Goal: Task Accomplishment & Management: Use online tool/utility

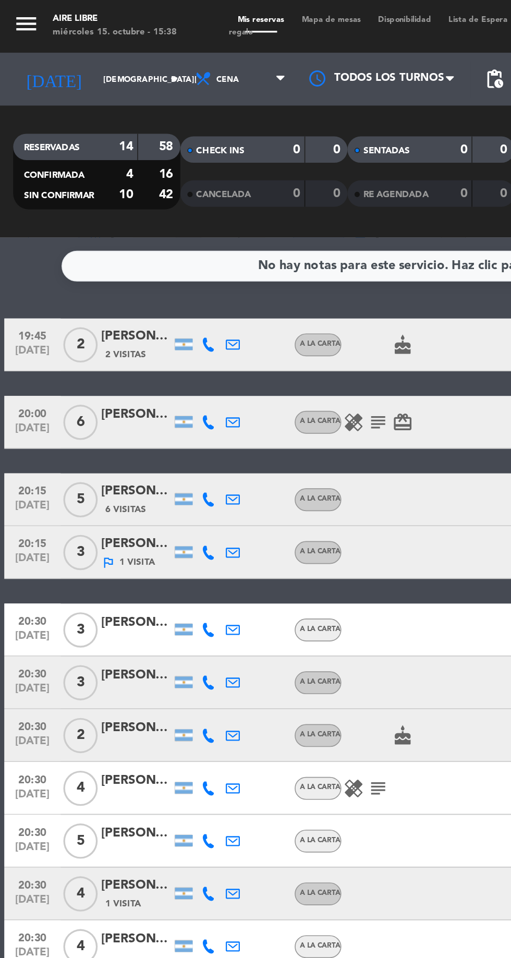
click at [56, 46] on input "[DEMOGRAPHIC_DATA][DATE]" at bounding box center [89, 47] width 66 height 16
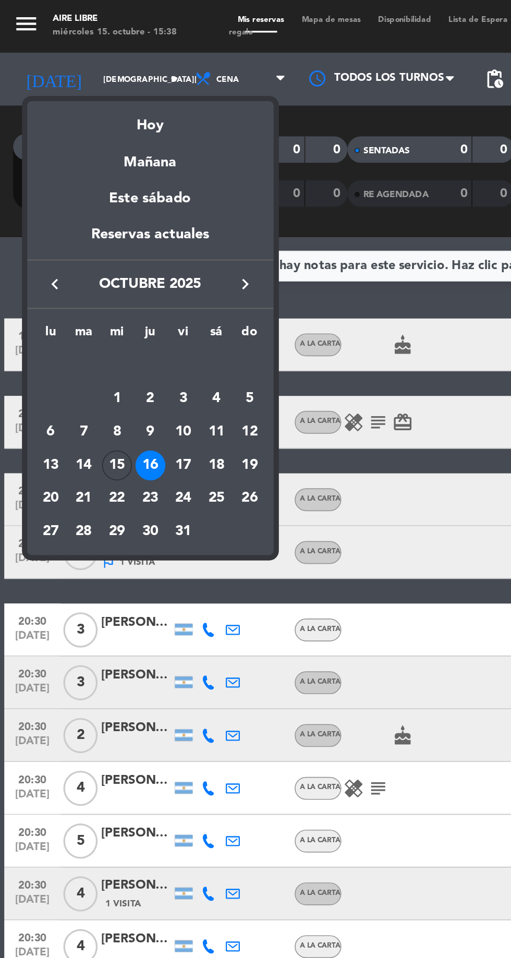
click at [73, 270] on div "15" at bounding box center [70, 276] width 18 height 18
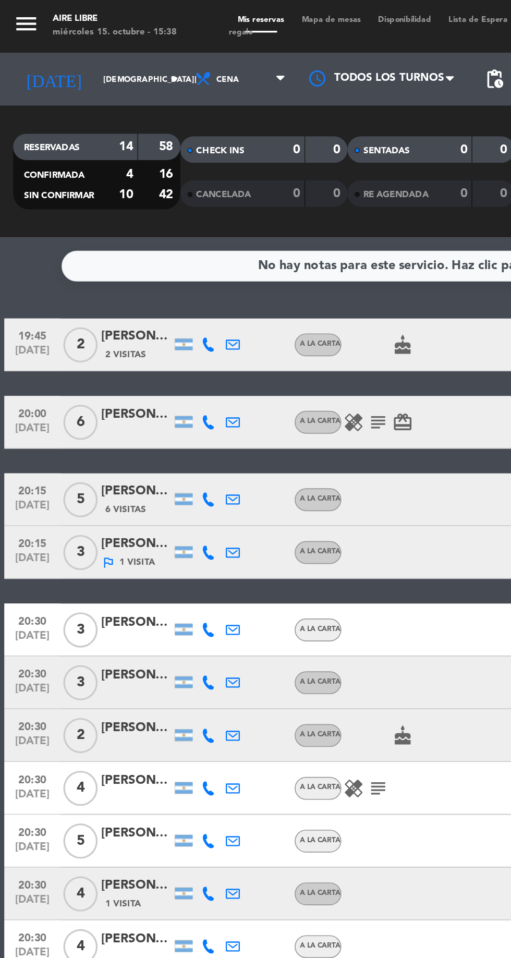
type input "[DATE]"
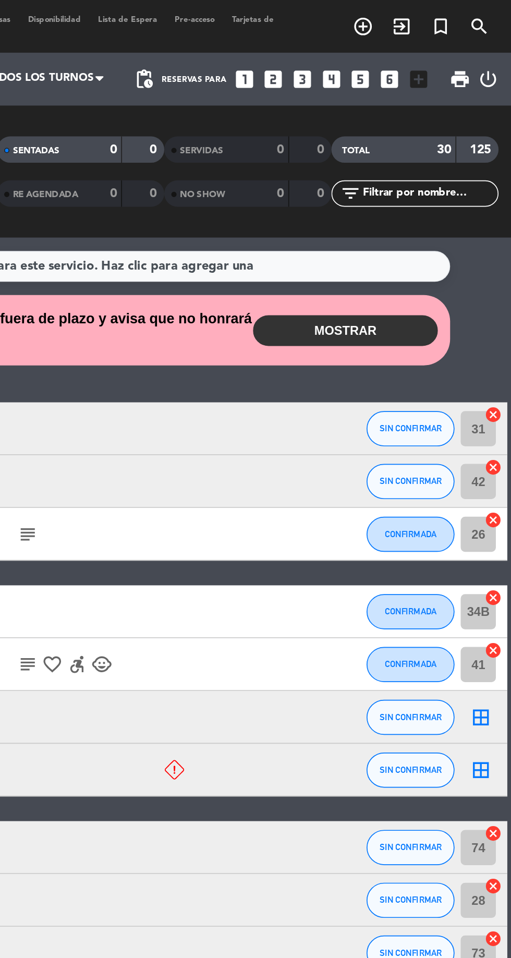
click at [419, 193] on button "MOSTRAR" at bounding box center [413, 196] width 110 height 18
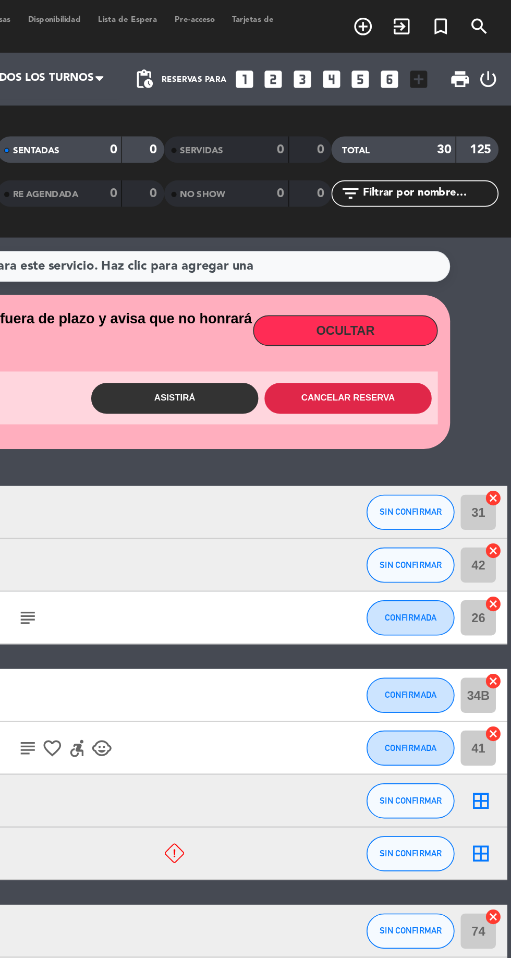
click at [415, 235] on button "Cancelar reserva" at bounding box center [414, 236] width 99 height 18
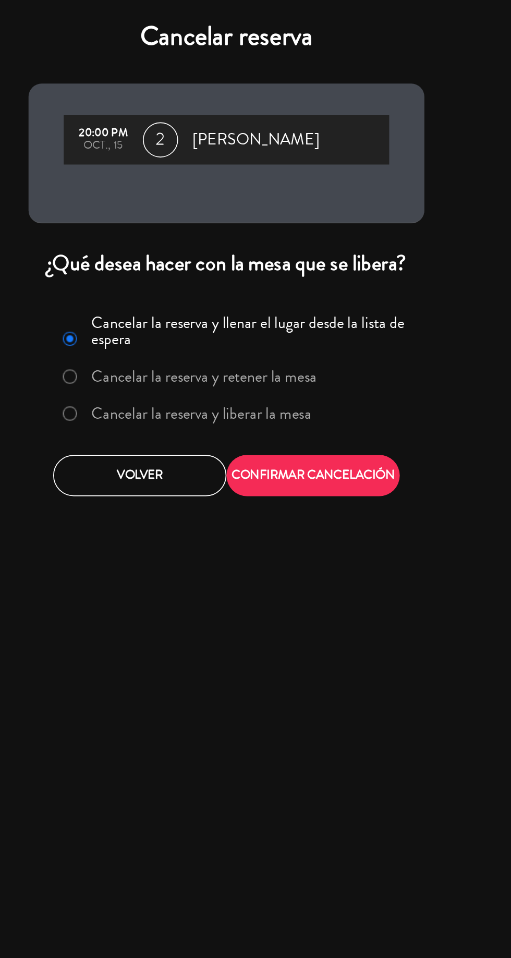
click at [287, 245] on label "Cancelar la reserva y liberar la mesa" at bounding box center [241, 245] width 130 height 9
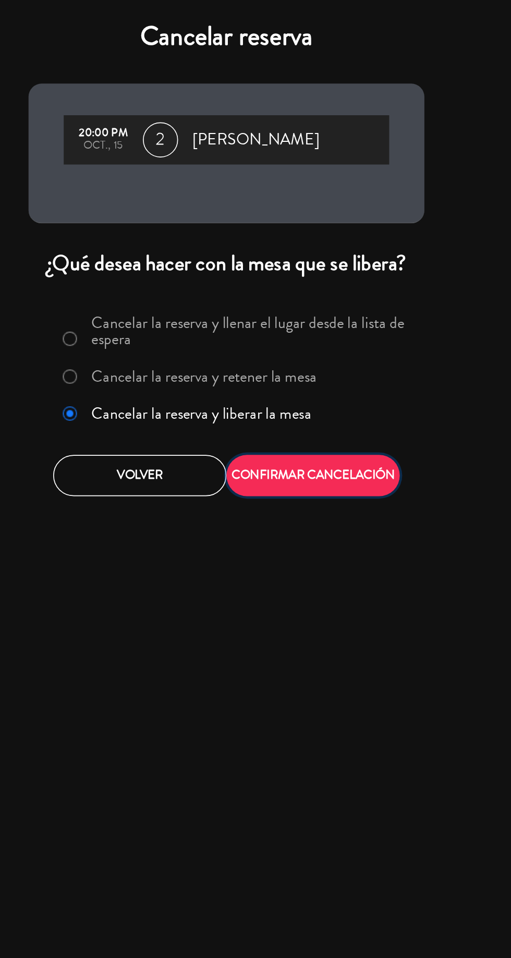
click at [317, 286] on button "CONFIRMAR CANCELACIÓN" at bounding box center [307, 282] width 103 height 25
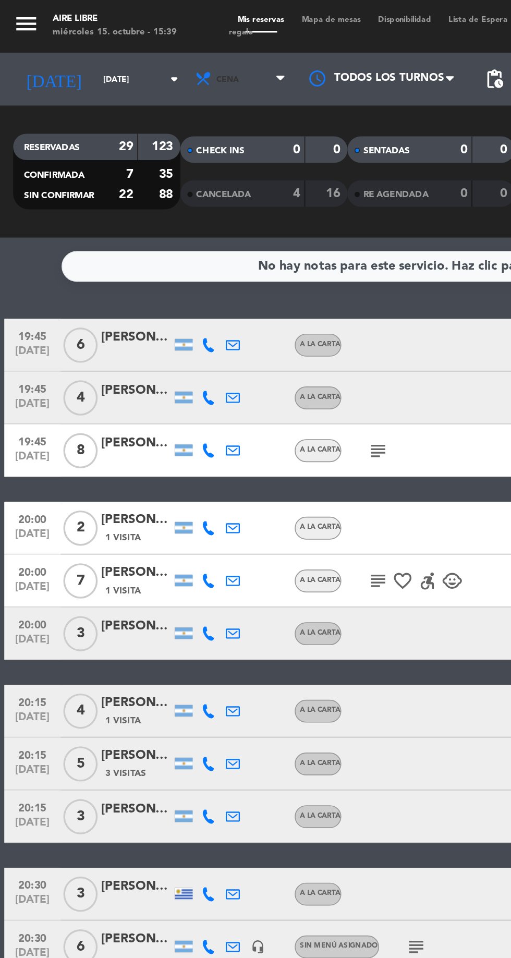
click at [124, 42] on span "Cena" at bounding box center [143, 46] width 63 height 23
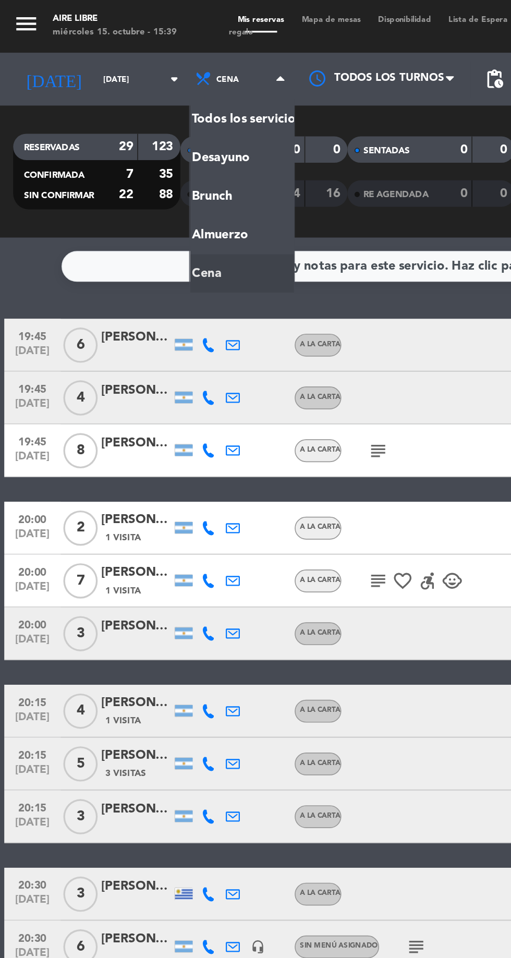
click at [111, 112] on div "menu Aire Libre [DATE] 15. octubre - 15:39 Mis reservas Mapa de mesas Disponibi…" at bounding box center [255, 70] width 511 height 141
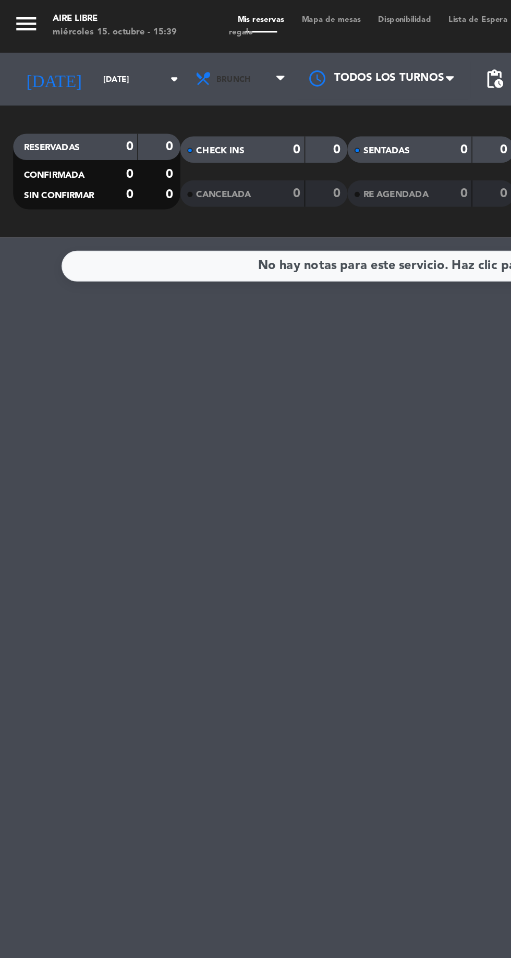
click at [129, 49] on span "Brunch" at bounding box center [138, 47] width 20 height 6
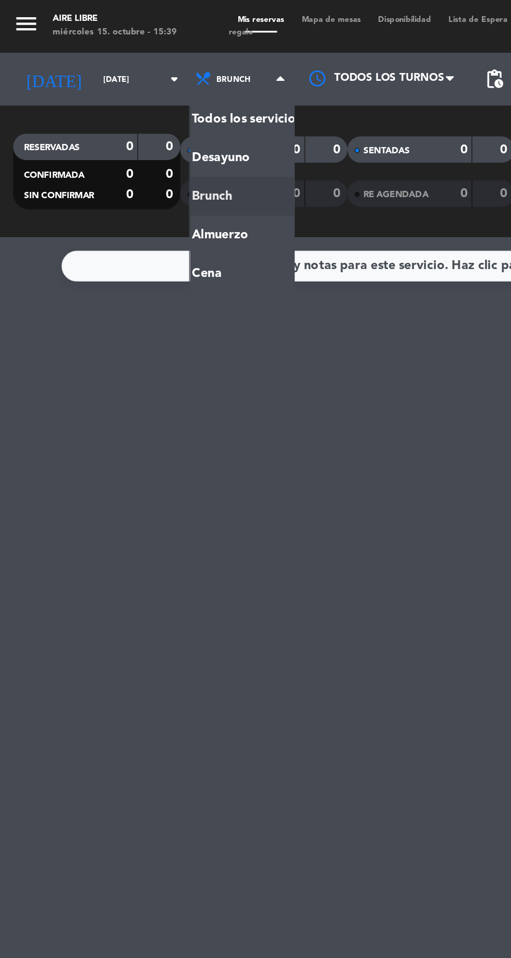
click at [118, 163] on ng-component "menu Aire Libre [DATE] 15. octubre - 15:39 Mis reservas Mapa de mesas Disponibi…" at bounding box center [255, 479] width 511 height 958
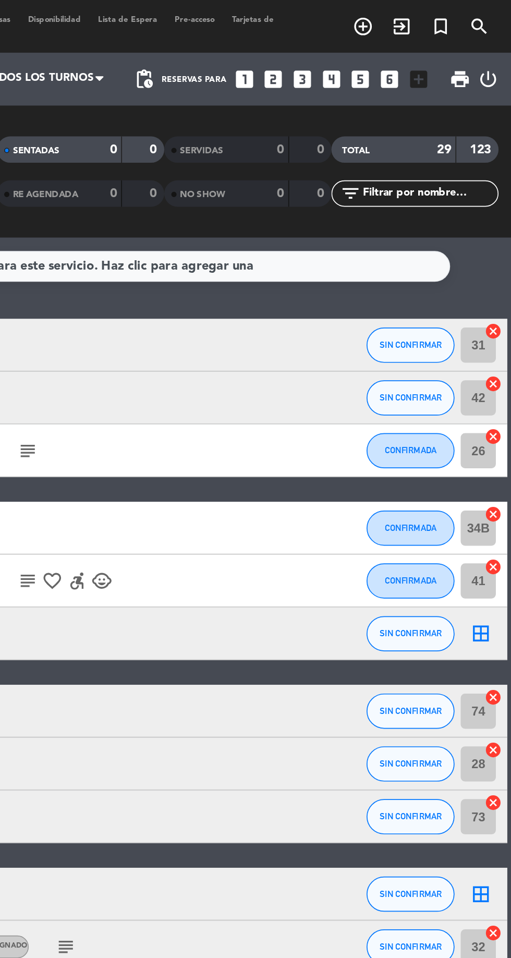
click at [495, 372] on icon "border_all" at bounding box center [493, 375] width 13 height 13
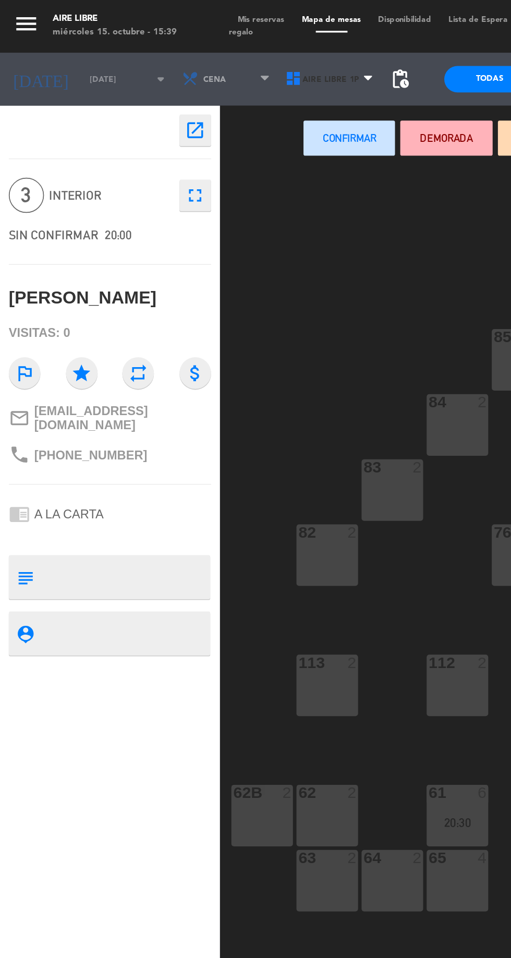
click at [197, 45] on span "Aire Libre 1P" at bounding box center [196, 47] width 34 height 6
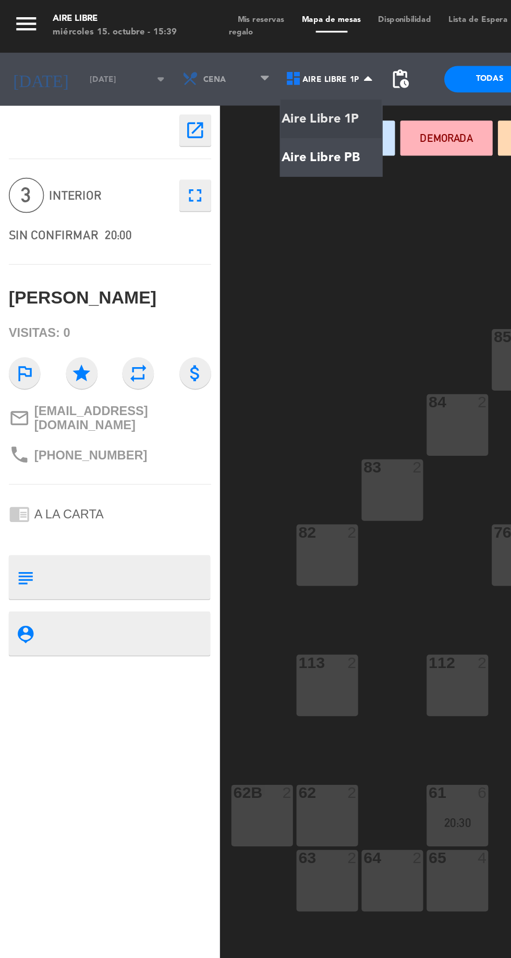
click at [187, 98] on ng-component "menu Aire Libre [DATE] 15. octubre - 15:39 Mis reservas Mapa de mesas Disponibi…" at bounding box center [255, 478] width 511 height 957
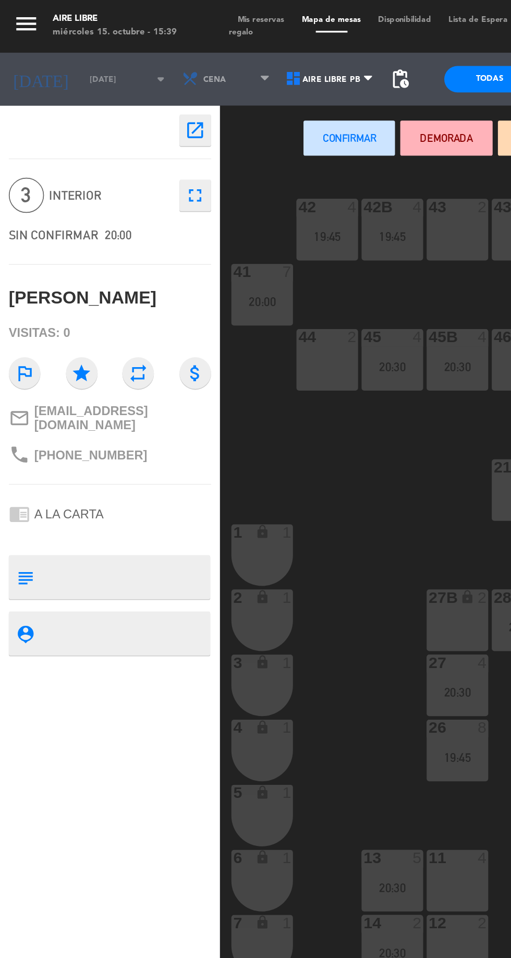
scroll to position [0, 56]
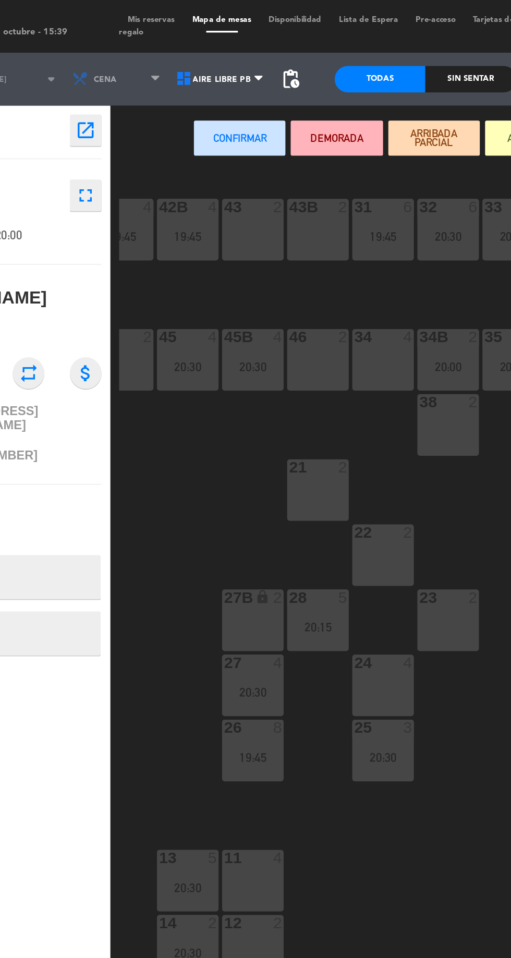
click at [294, 225] on div "34 4" at bounding box center [292, 213] width 37 height 37
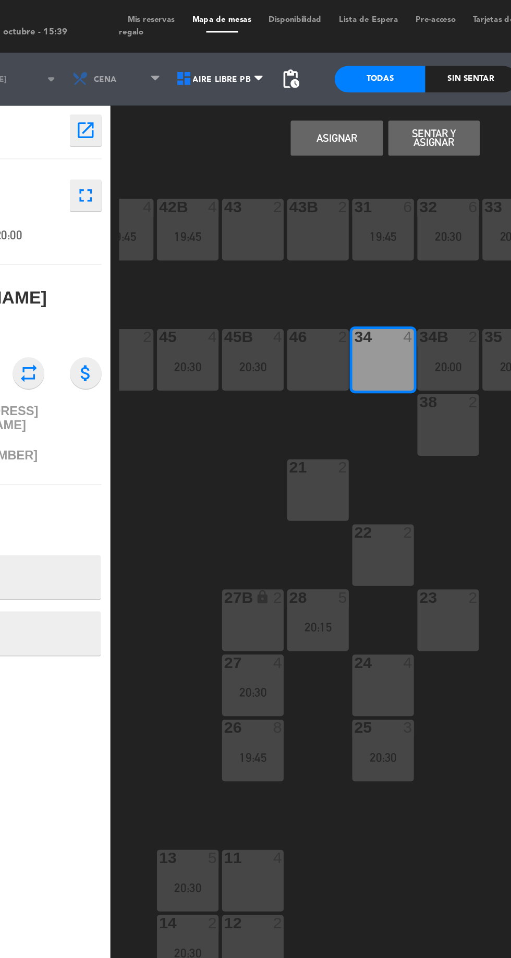
click at [266, 76] on button "Asignar" at bounding box center [264, 81] width 54 height 21
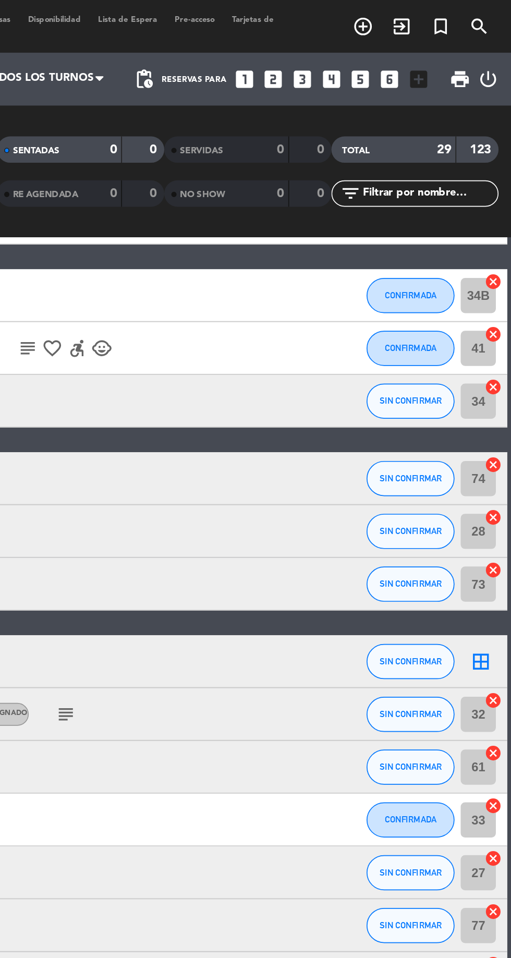
scroll to position [194, 0]
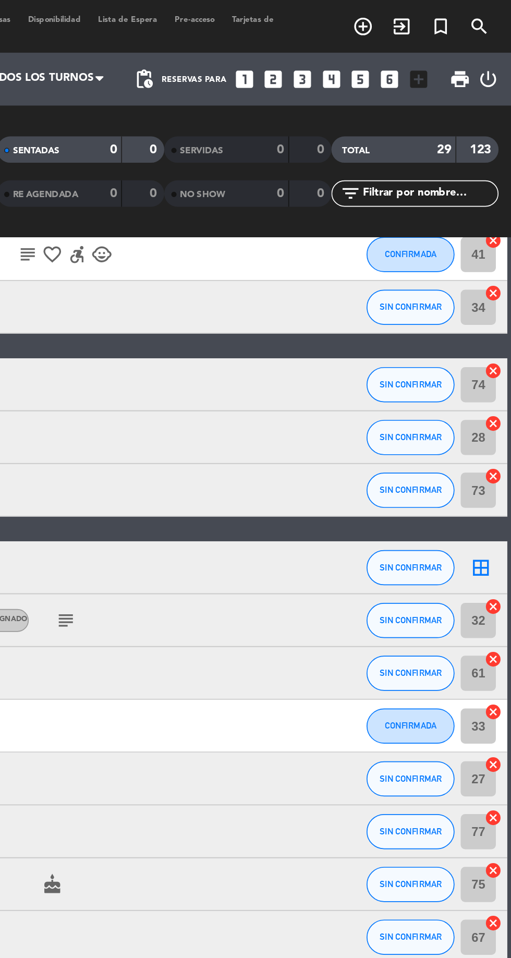
click at [497, 337] on icon "border_all" at bounding box center [493, 336] width 13 height 13
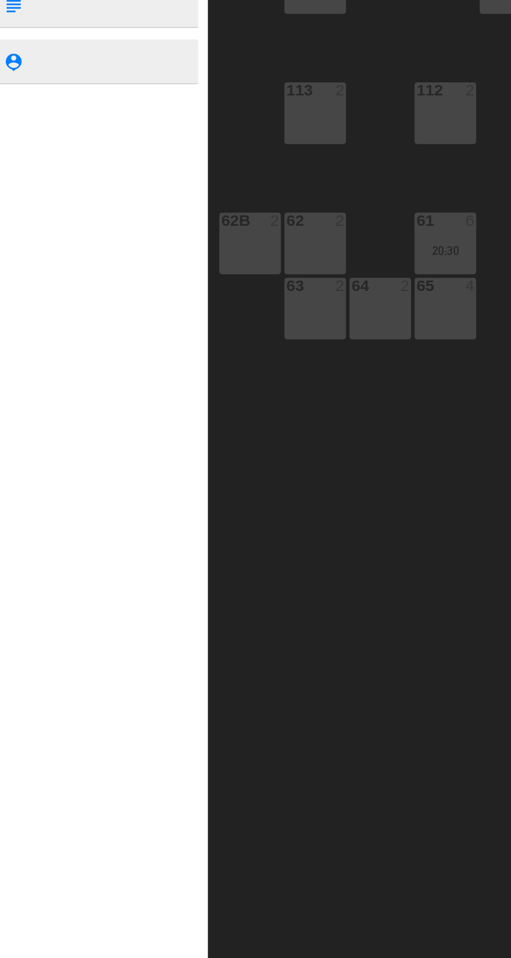
click at [274, 530] on div "65 4" at bounding box center [271, 522] width 37 height 37
click at [261, 588] on div "51 4 52 2 53 3 111 2 54 2 87 lock 2 85 2 72 2 84 2 71 5 20:30 72B lock 2 83 2 7…" at bounding box center [324, 528] width 376 height 857
click at [198, 486] on div "62 2" at bounding box center [194, 483] width 37 height 37
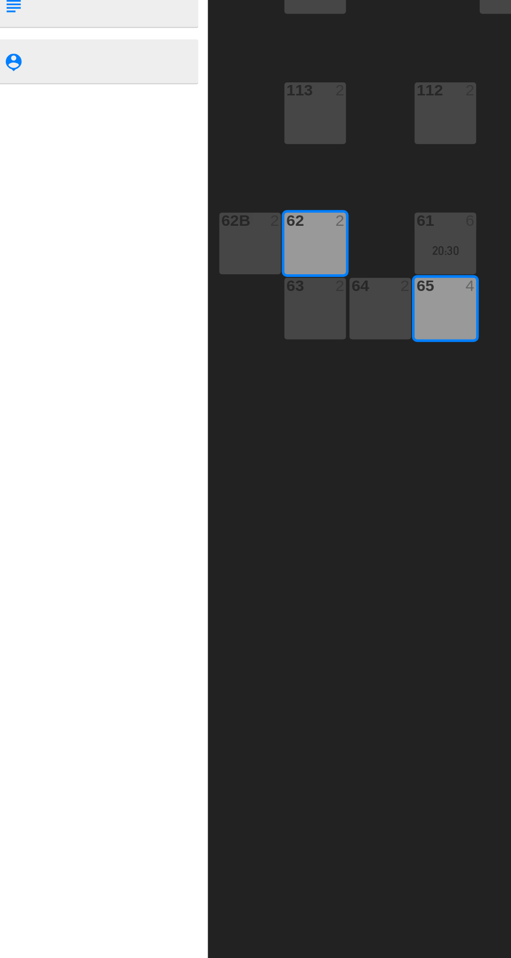
click at [276, 526] on div "65 4" at bounding box center [271, 522] width 37 height 37
click at [194, 482] on div "62 2" at bounding box center [194, 483] width 37 height 37
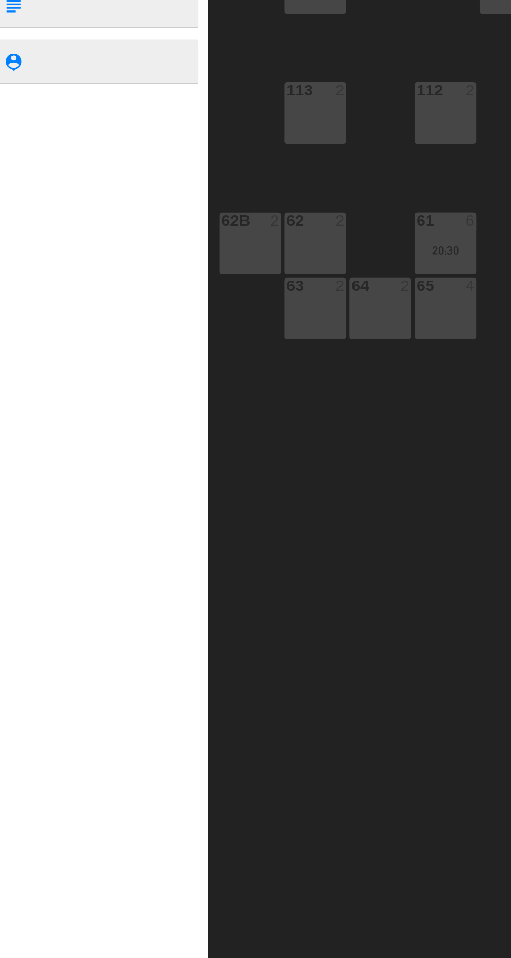
scroll to position [0, 95]
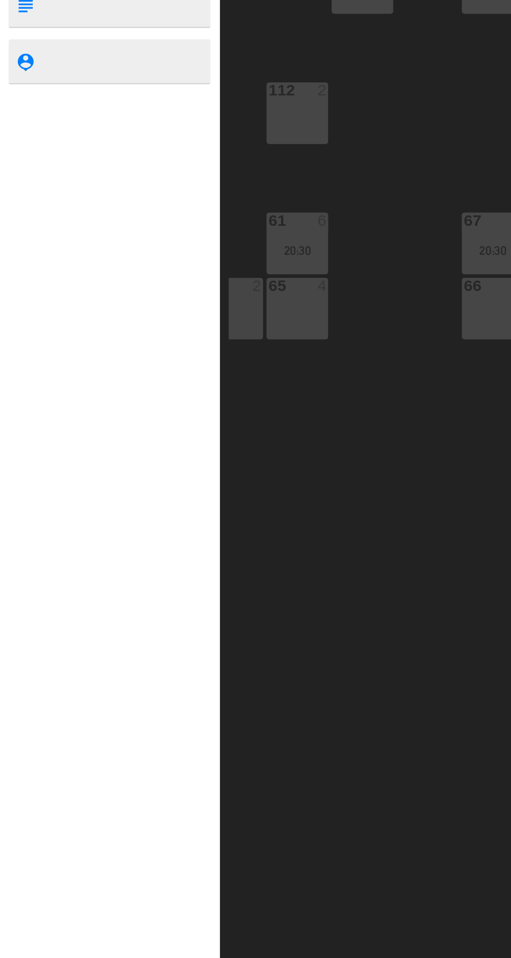
click at [208, 620] on div "51 4 52 2 53 3 111 2 54 2 87 lock 2 85 2 72 2 84 2 71 5 20:30 72B lock 2 83 2 7…" at bounding box center [324, 528] width 376 height 857
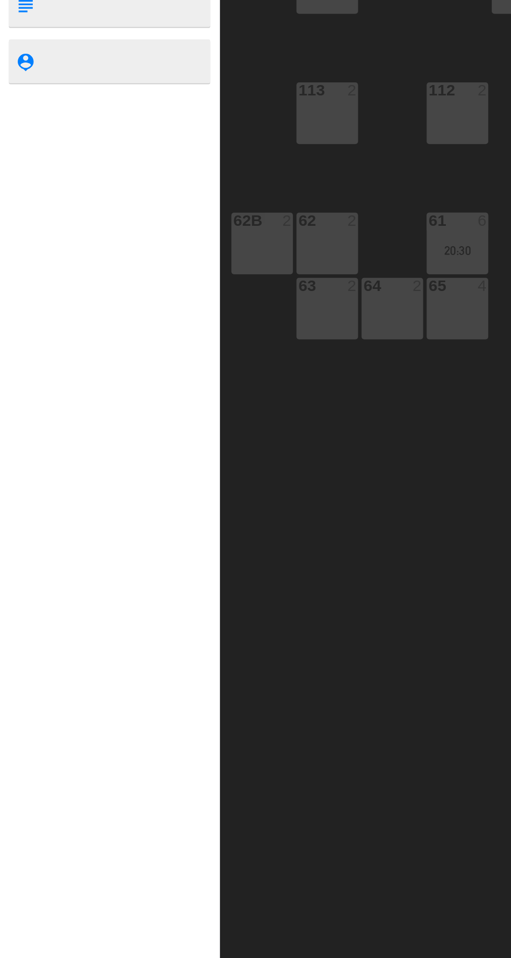
click at [188, 481] on div "62 2" at bounding box center [194, 483] width 37 height 37
click at [155, 484] on div "62B 2" at bounding box center [155, 483] width 37 height 37
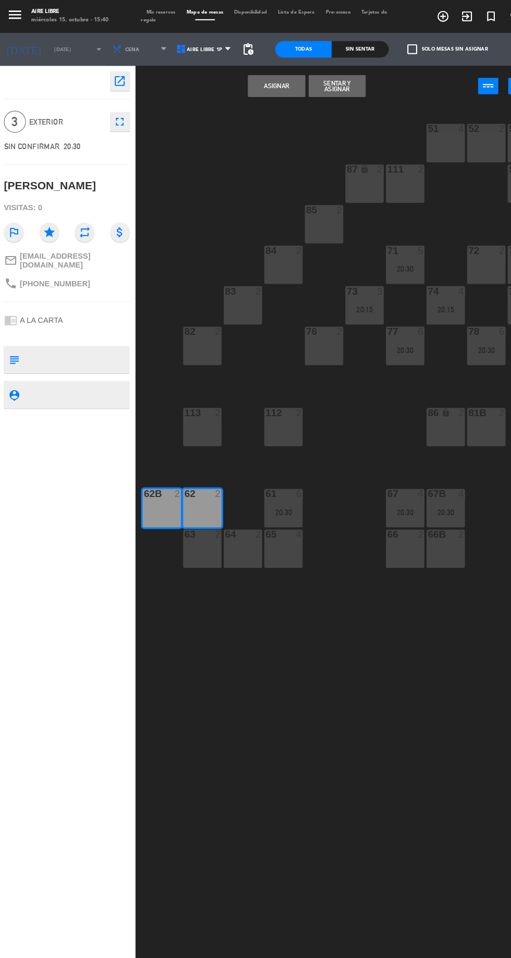
click at [267, 81] on button "Asignar" at bounding box center [264, 81] width 54 height 21
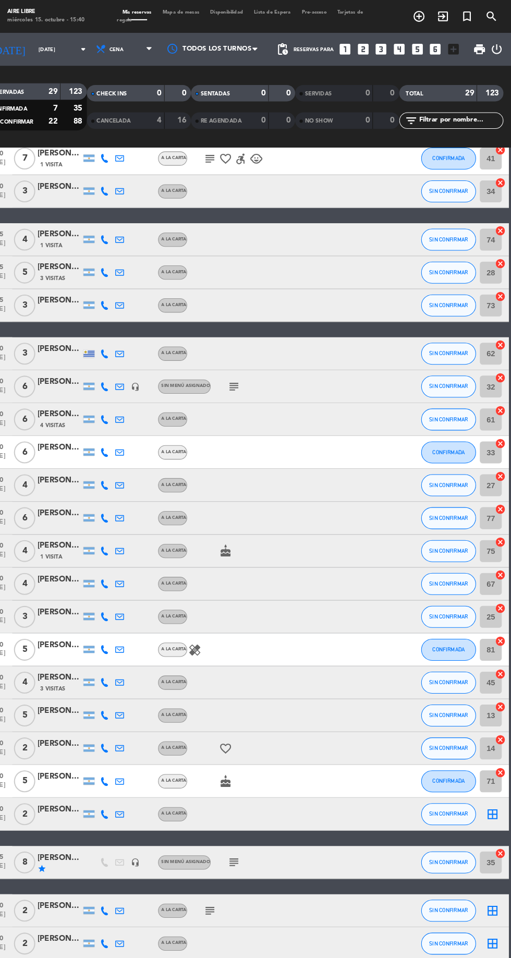
click at [494, 774] on icon "border_all" at bounding box center [493, 775] width 13 height 13
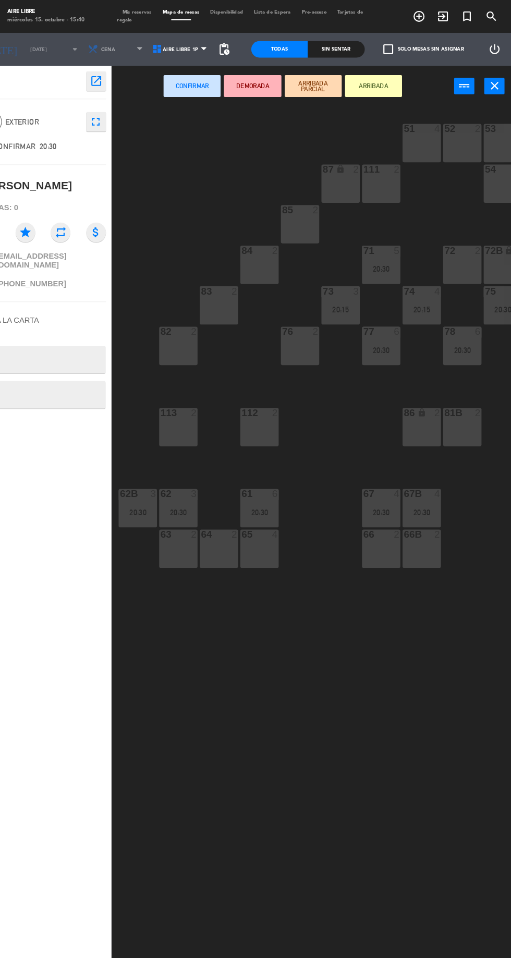
click at [201, 326] on div "82 2" at bounding box center [194, 329] width 37 height 37
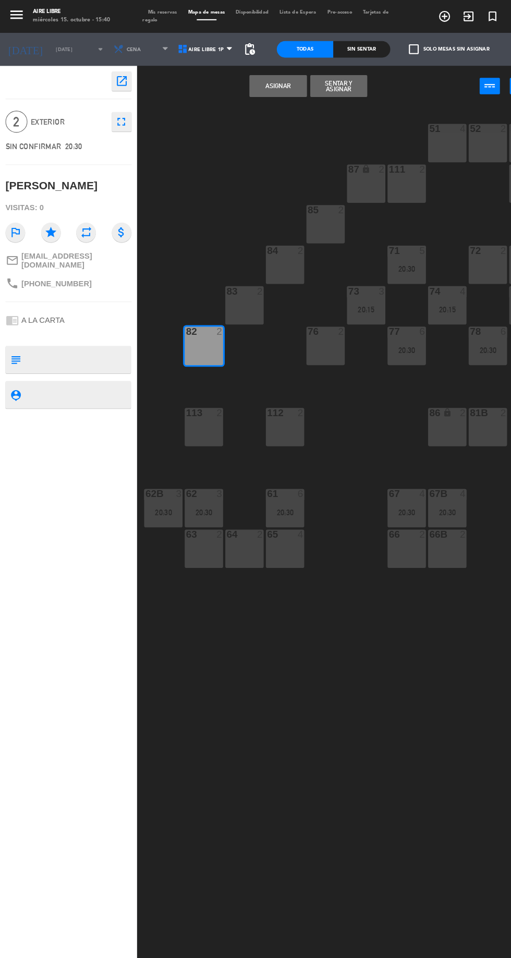
click at [266, 81] on button "Asignar" at bounding box center [264, 81] width 54 height 21
